Goal: Understand process/instructions

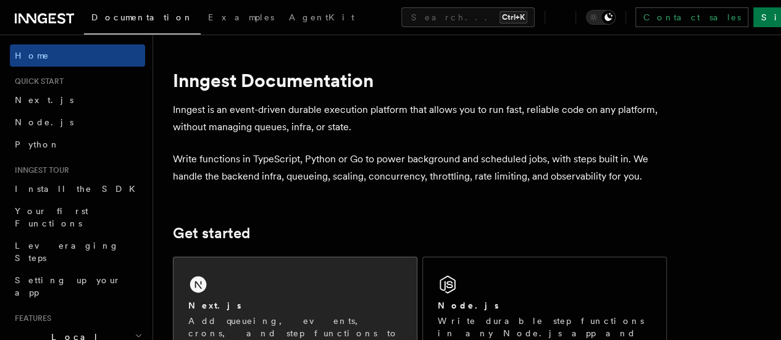
click at [279, 293] on div "Next.js Add queueing, events, crons, and step functions to your Next app on any…" at bounding box center [295, 319] width 243 height 122
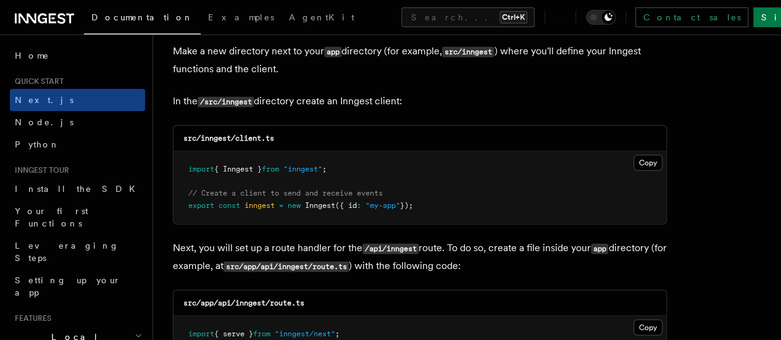
scroll to position [1543, 0]
click at [634, 154] on button "Copy Copied" at bounding box center [648, 162] width 29 height 16
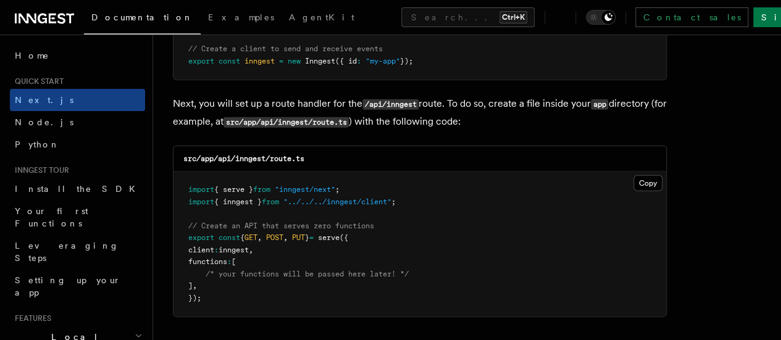
scroll to position [1707, 0]
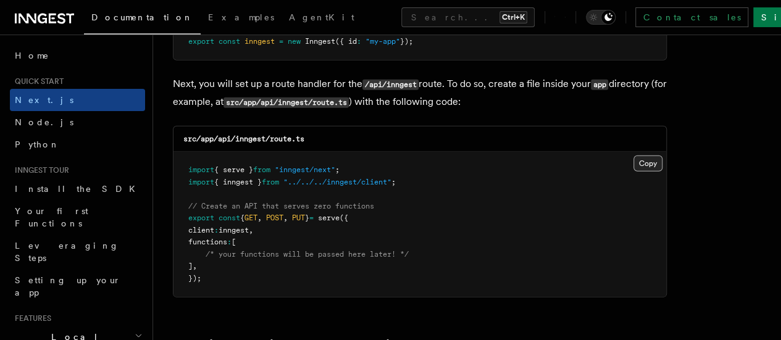
click at [634, 156] on button "Copy Copied" at bounding box center [648, 164] width 29 height 16
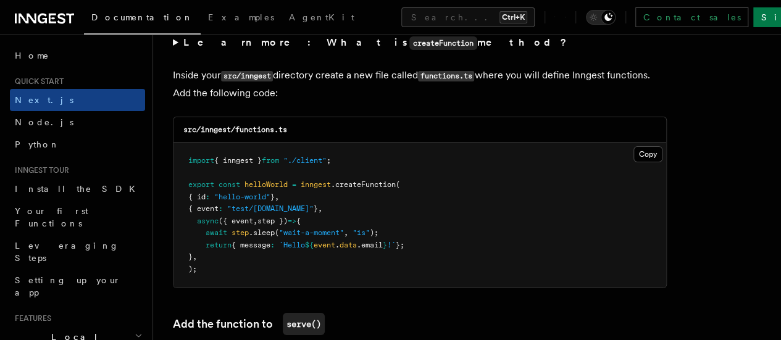
scroll to position [2175, 0]
click at [634, 146] on button "Copy Copied" at bounding box center [648, 154] width 29 height 16
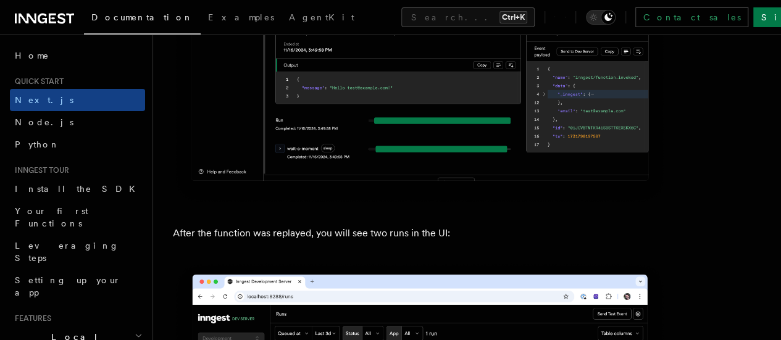
scroll to position [5652, 0]
